Goal: Contribute content

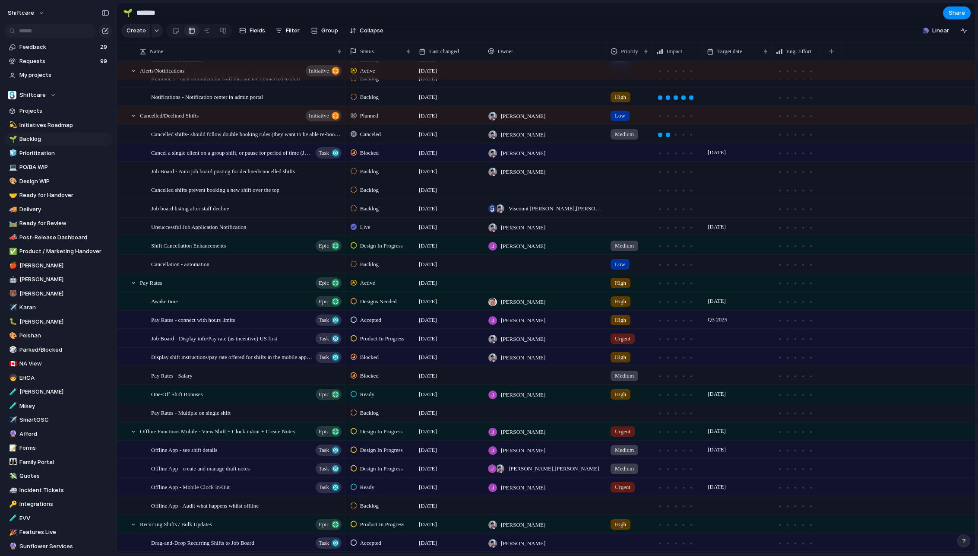
scroll to position [584, 0]
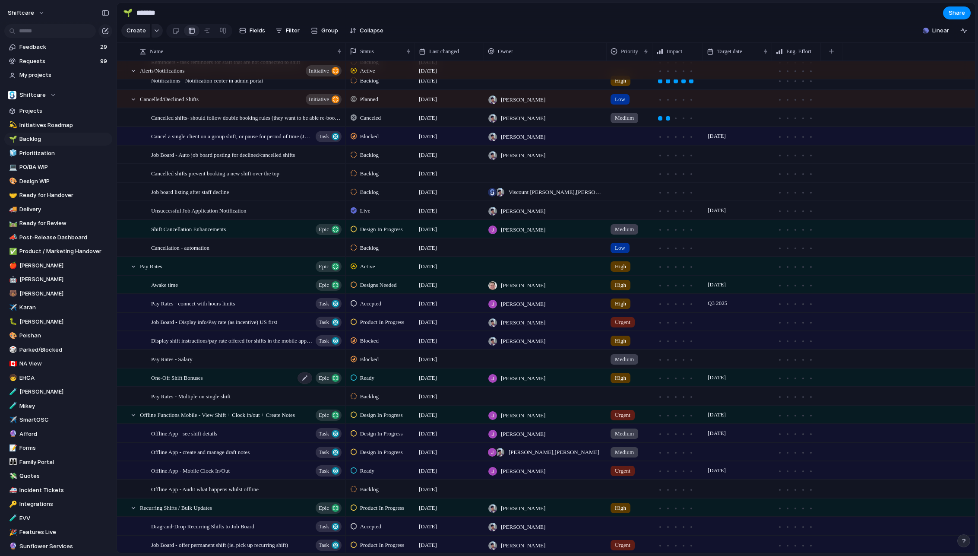
click at [199, 377] on span "One-Off Shift Bonuses" at bounding box center [177, 377] width 52 height 10
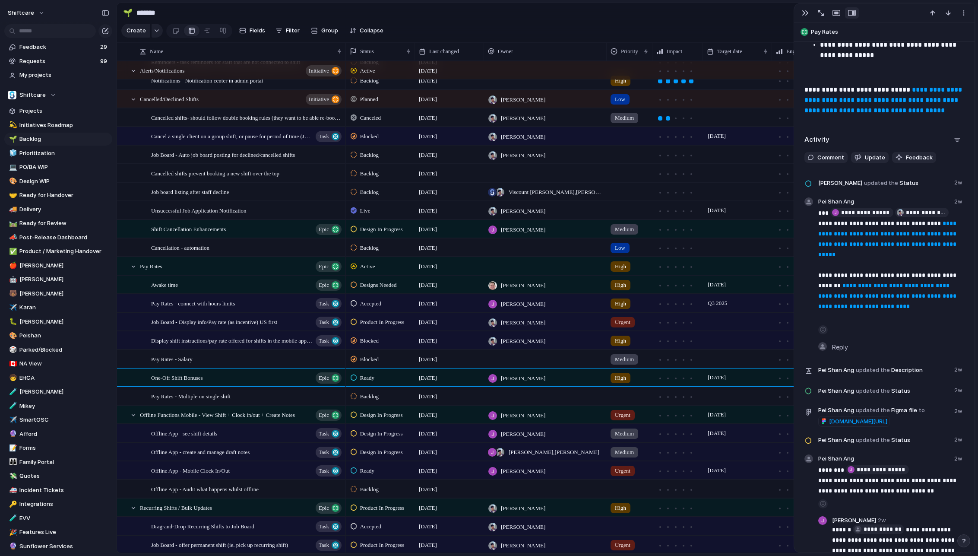
scroll to position [2463, 0]
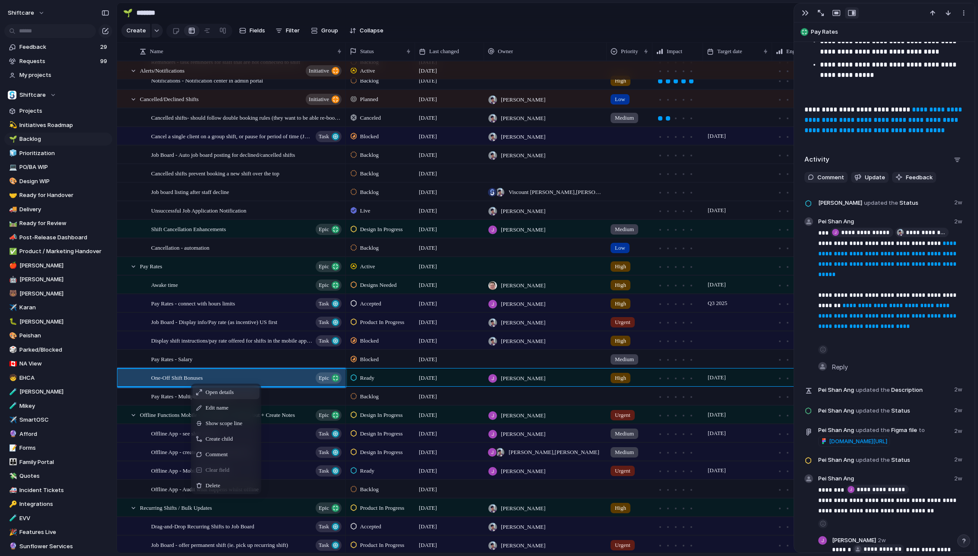
click at [208, 386] on div "Open details" at bounding box center [226, 392] width 67 height 14
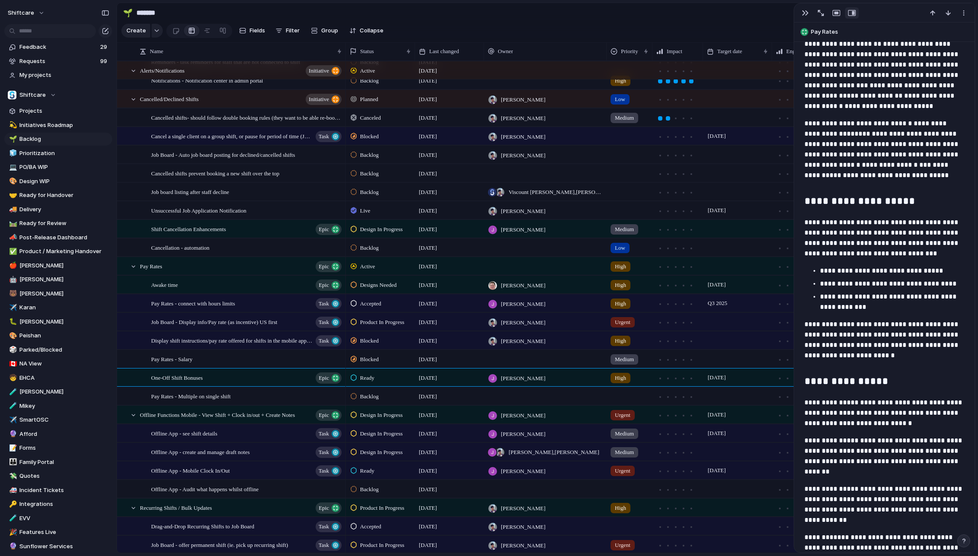
scroll to position [638, 0]
type textarea "**********"
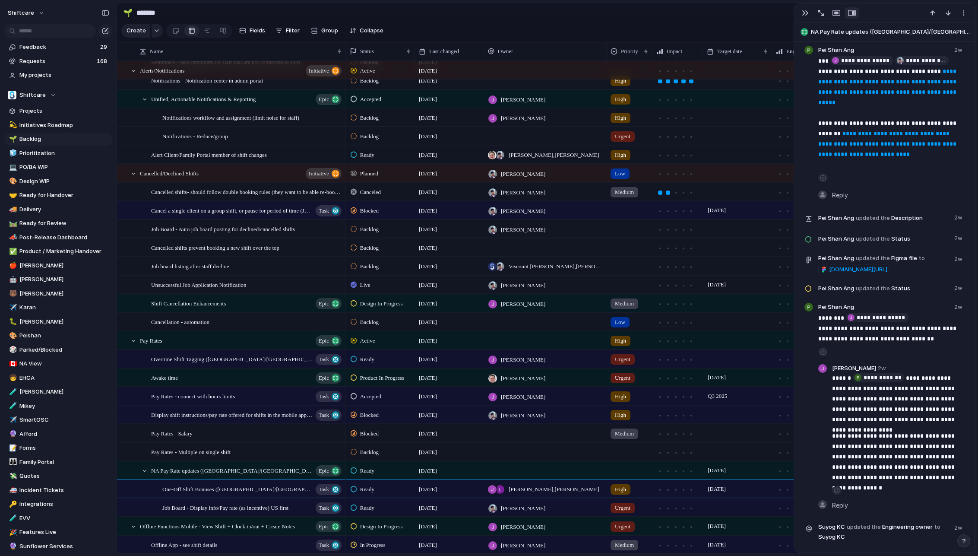
scroll to position [2833, 0]
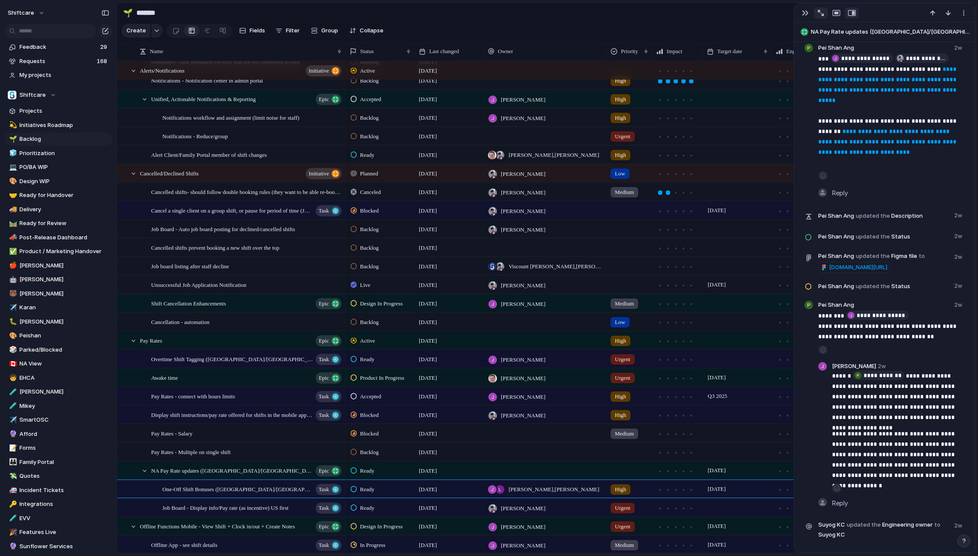
click at [822, 13] on div "button" at bounding box center [821, 13] width 6 height 6
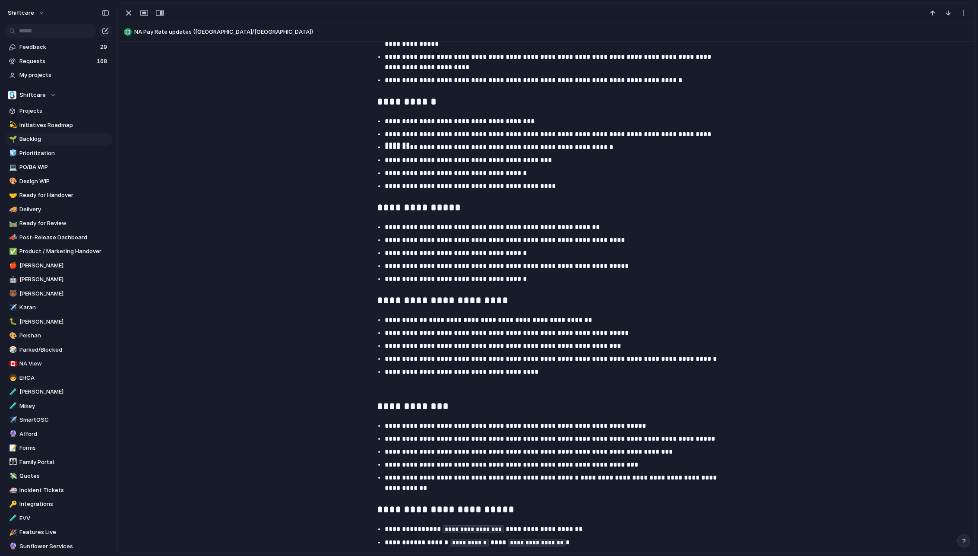
scroll to position [997, 0]
